Goal: Task Accomplishment & Management: Use online tool/utility

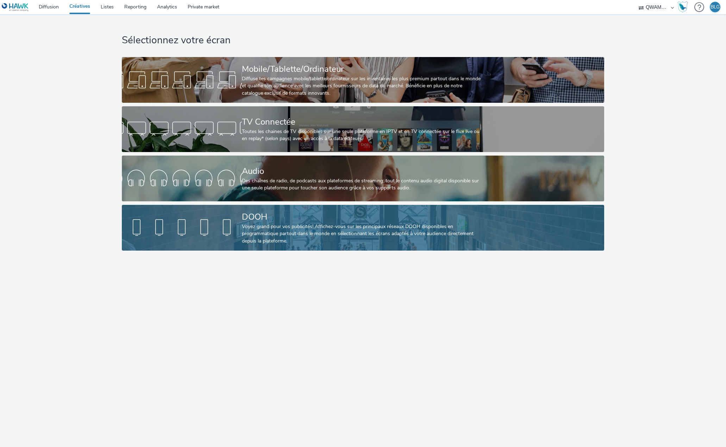
click at [269, 206] on div "DOOH Voyez grand pour vos publicités! Affichez-vous sur les principaux réseaux …" at bounding box center [362, 228] width 240 height 46
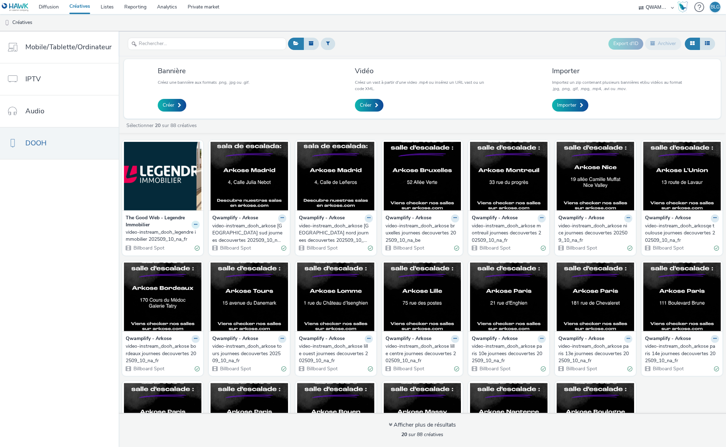
click at [196, 225] on button at bounding box center [196, 225] width 8 height 8
click at [184, 234] on link "Modifier" at bounding box center [173, 237] width 53 height 14
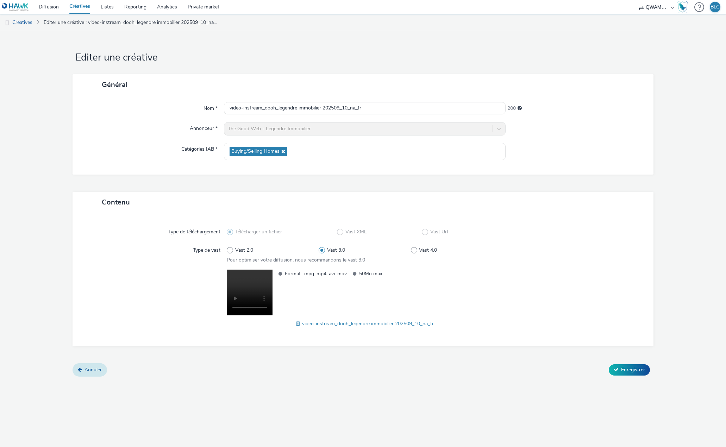
click at [90, 367] on span "Annuler" at bounding box center [92, 370] width 17 height 7
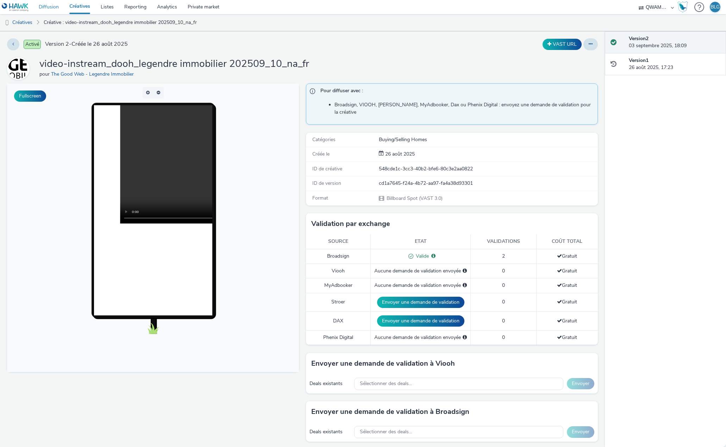
click at [58, 9] on link "Diffusion" at bounding box center [48, 7] width 31 height 14
